Goal: Task Accomplishment & Management: Manage account settings

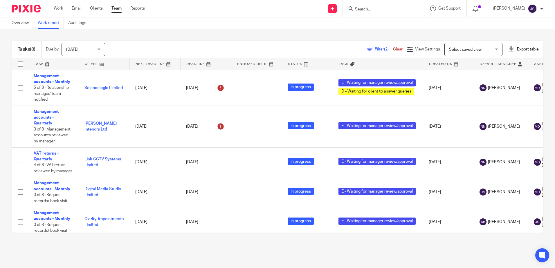
scroll to position [0, 195]
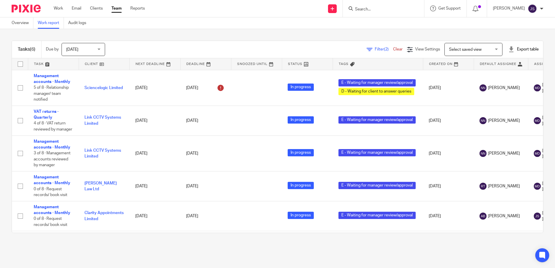
click at [363, 7] on input "Search" at bounding box center [380, 9] width 52 height 5
type input "allan"
click button "submit" at bounding box center [0, 0] width 0 height 0
click at [429, 22] on link at bounding box center [407, 22] width 109 height 9
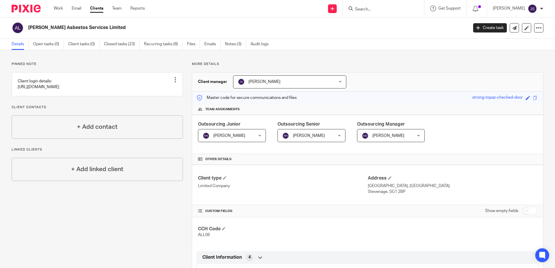
click at [375, 13] on div at bounding box center [383, 8] width 81 height 17
click at [374, 10] on input "Search" at bounding box center [380, 9] width 52 height 5
type input "dx car"
click at [377, 26] on link at bounding box center [389, 22] width 72 height 9
click at [43, 44] on link "Open tasks (6)" at bounding box center [48, 44] width 31 height 11
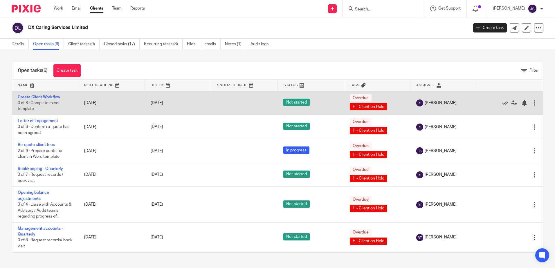
click at [502, 102] on icon at bounding box center [505, 103] width 6 height 6
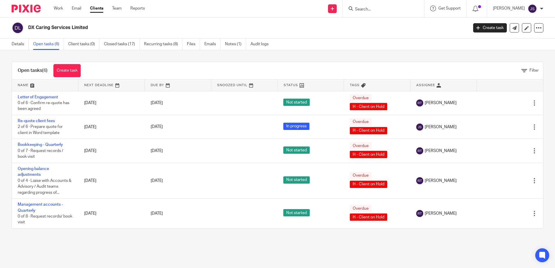
click at [66, 246] on main "DX Caring Services Limited Create task Update from Companies House Export data …" at bounding box center [277, 134] width 555 height 268
click at [165, 45] on link "Recurring tasks (8)" at bounding box center [163, 44] width 39 height 11
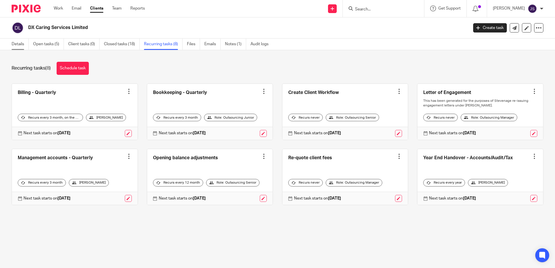
click at [13, 44] on link "Details" at bounding box center [20, 44] width 17 height 11
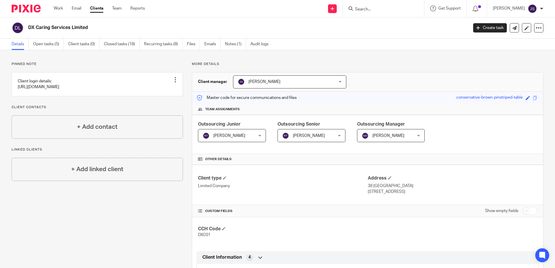
click at [97, 24] on div "DX Caring Services Limited" at bounding box center [238, 28] width 452 height 12
click at [116, 9] on link "Team" at bounding box center [117, 9] width 10 height 6
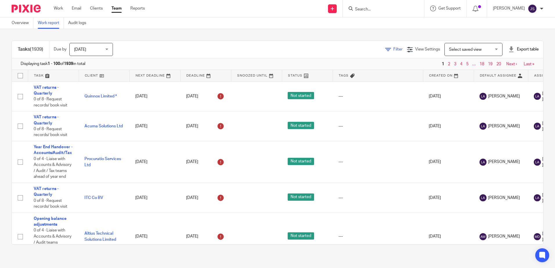
click at [393, 49] on span "Filter" at bounding box center [397, 49] width 9 height 4
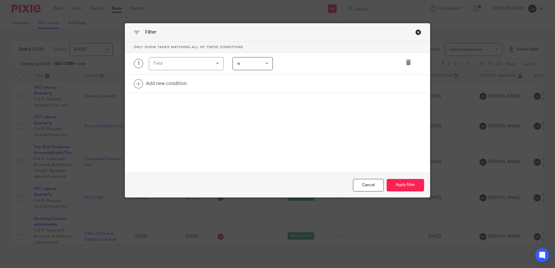
click at [163, 64] on div "Field" at bounding box center [181, 63] width 56 height 12
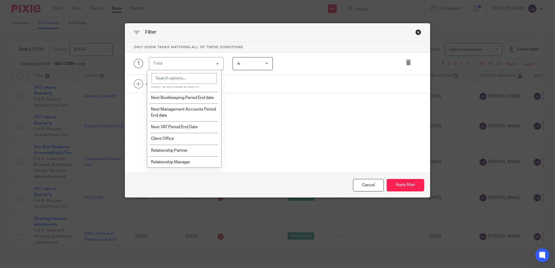
scroll to position [667, 0]
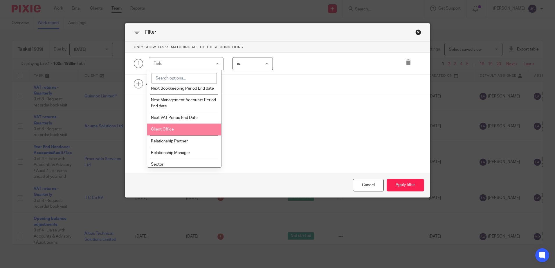
click at [175, 132] on li "Client Office" at bounding box center [184, 130] width 74 height 12
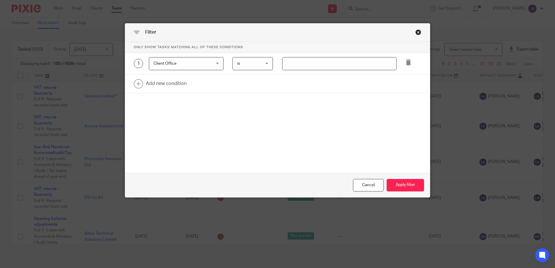
click at [299, 64] on input "text" at bounding box center [339, 63] width 114 height 13
type input "Stevenage"
click at [177, 87] on link at bounding box center [277, 84] width 305 height 18
click at [177, 87] on div "Field" at bounding box center [181, 85] width 56 height 12
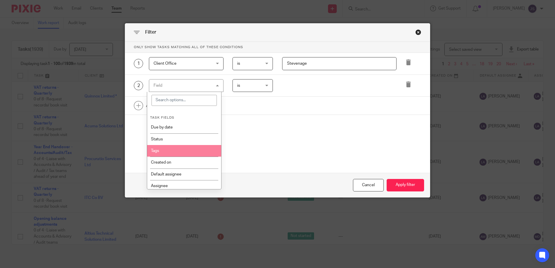
click at [170, 148] on li "Tags" at bounding box center [184, 151] width 74 height 12
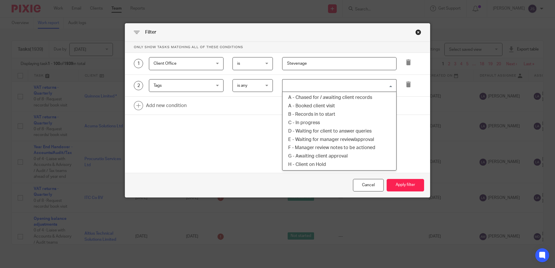
click at [292, 89] on input "Search for option" at bounding box center [338, 86] width 110 height 10
click at [194, 82] on span "Tags" at bounding box center [181, 85] width 56 height 12
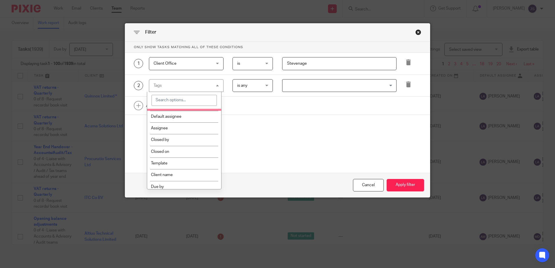
scroll to position [58, 0]
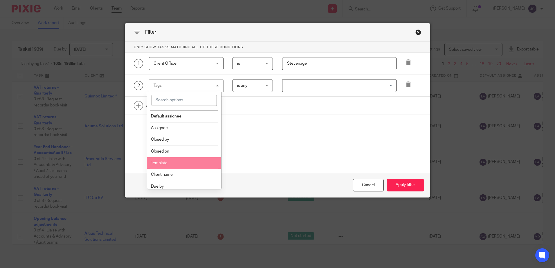
click at [171, 160] on li "Template" at bounding box center [184, 163] width 74 height 12
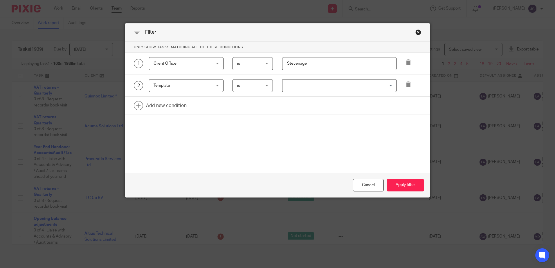
click at [284, 86] on input "Search for option" at bounding box center [338, 86] width 110 height 10
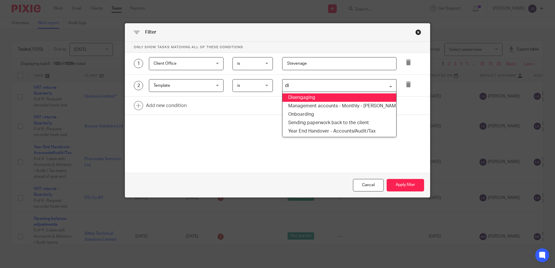
type input "dis"
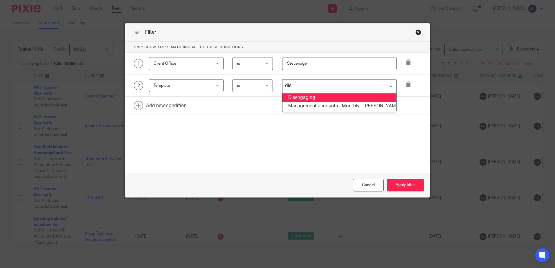
click at [290, 96] on li "Disengaging" at bounding box center [339, 97] width 114 height 8
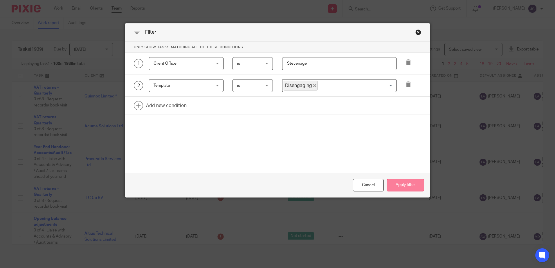
click at [399, 186] on button "Apply filter" at bounding box center [404, 185] width 37 height 12
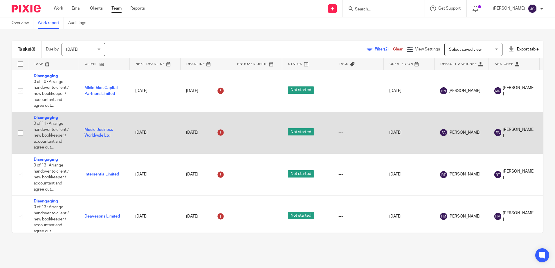
drag, startPoint x: 52, startPoint y: 119, endPoint x: 184, endPoint y: 121, distance: 131.7
click at [184, 121] on td "8 Apr 2025" at bounding box center [205, 133] width 51 height 42
click at [97, 128] on link "Music Business Worldwide Ltd" at bounding box center [98, 133] width 28 height 10
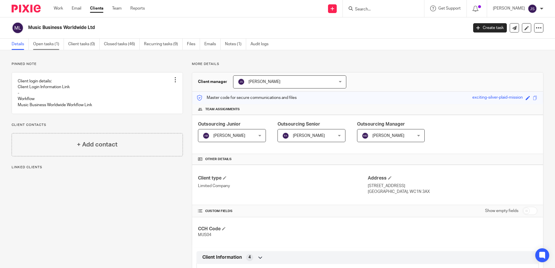
click at [55, 48] on link "Open tasks (1)" at bounding box center [48, 44] width 31 height 11
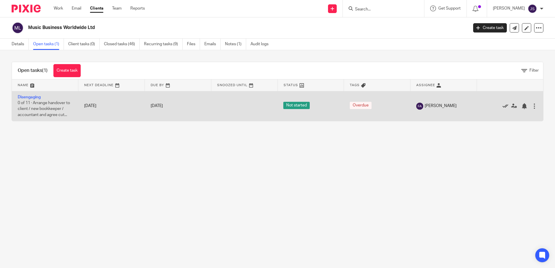
click at [502, 106] on icon at bounding box center [505, 106] width 6 height 6
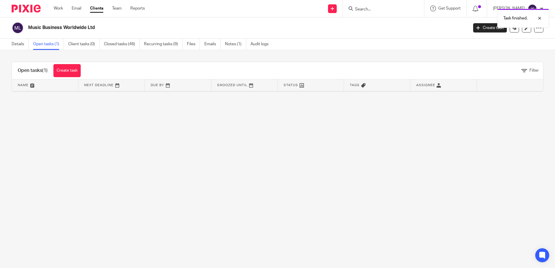
click at [525, 40] on div "Details Open tasks (1) Client tasks (0) Closed tasks (46) Recurring tasks (9) F…" at bounding box center [277, 45] width 555 height 12
click at [540, 16] on div at bounding box center [535, 18] width 16 height 7
click at [535, 27] on icon at bounding box center [538, 28] width 6 height 6
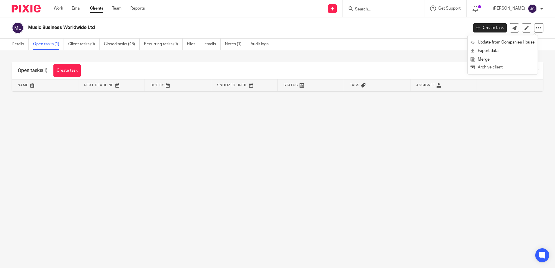
click at [491, 66] on button "Archive client" at bounding box center [502, 68] width 64 height 8
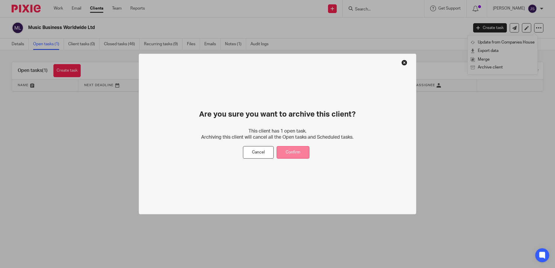
click at [290, 153] on button "Confirm" at bounding box center [292, 152] width 33 height 12
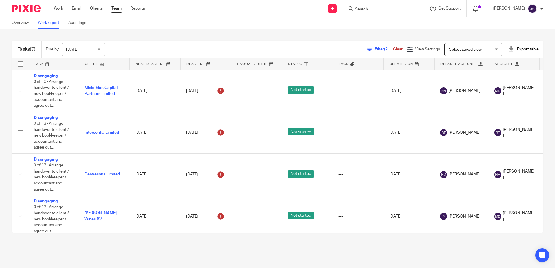
click at [138, 36] on div "Tasks (7) Due by [DATE] [DATE] [DATE] [DATE] This week Next week This month Nex…" at bounding box center [277, 136] width 555 height 215
click at [186, 38] on div "Tasks (7) Due by [DATE] [DATE] [DATE] [DATE] This week Next week This month Nex…" at bounding box center [277, 136] width 555 height 215
